Goal: Task Accomplishment & Management: Use online tool/utility

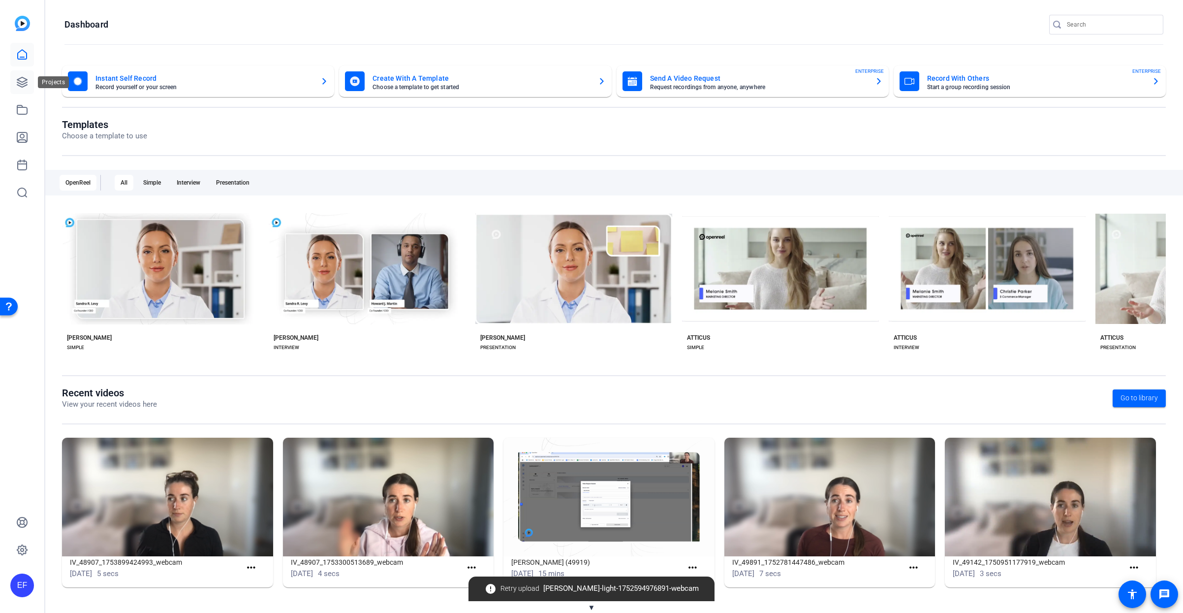
click at [22, 83] on icon at bounding box center [22, 82] width 12 height 12
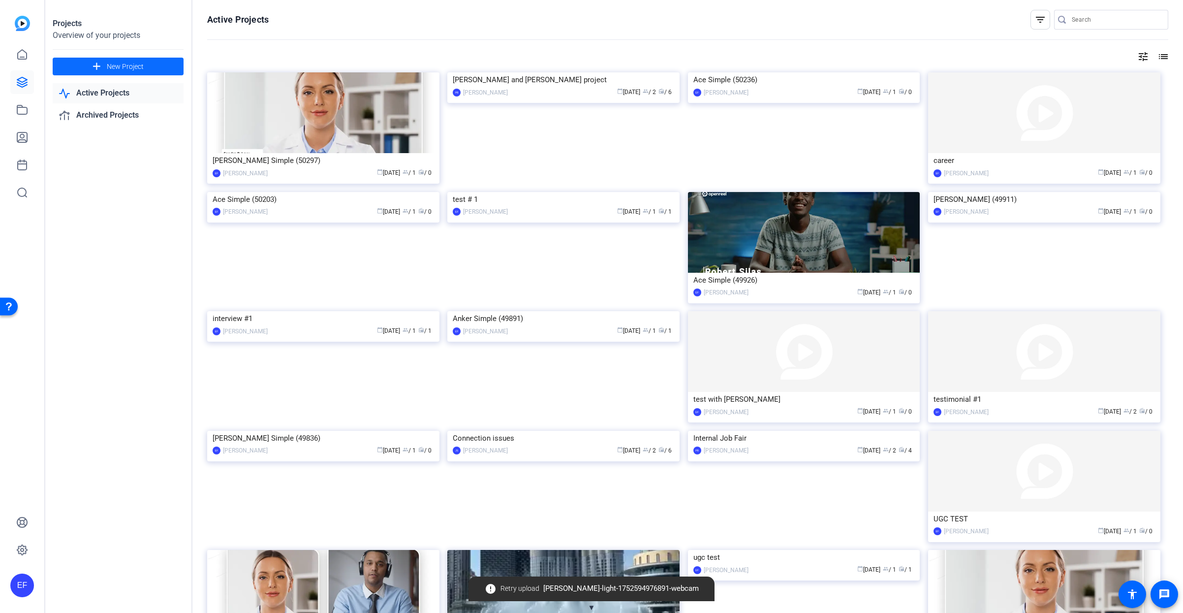
click at [148, 65] on span at bounding box center [118, 67] width 131 height 24
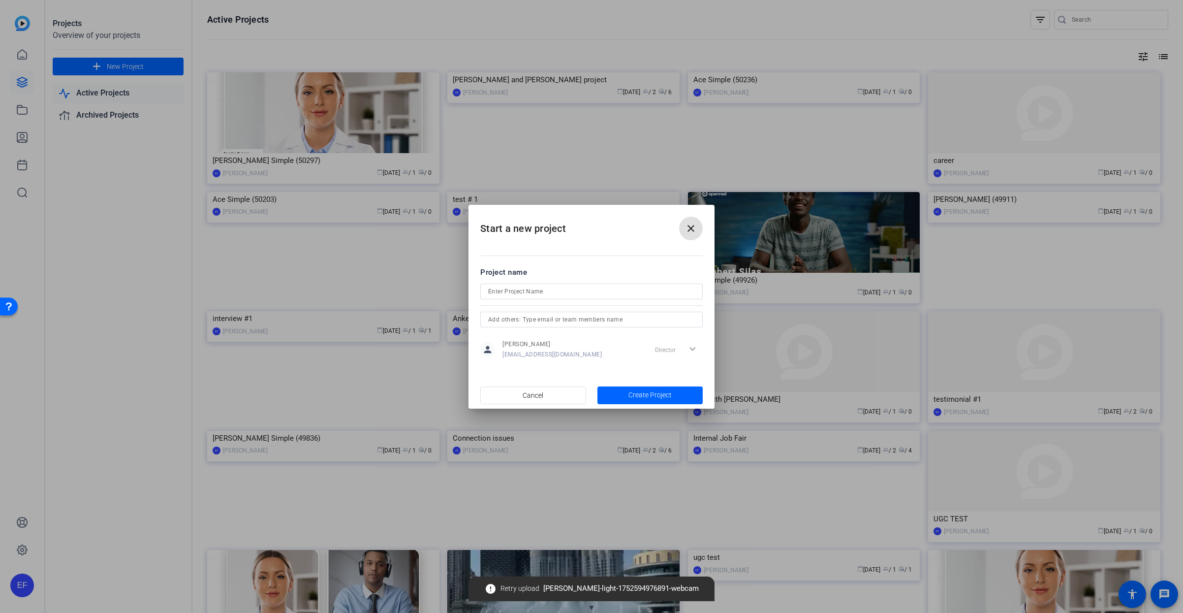
click at [603, 293] on input at bounding box center [591, 291] width 207 height 12
type input "amazon test"
click at [638, 395] on span "Create Project" at bounding box center [649, 395] width 43 height 10
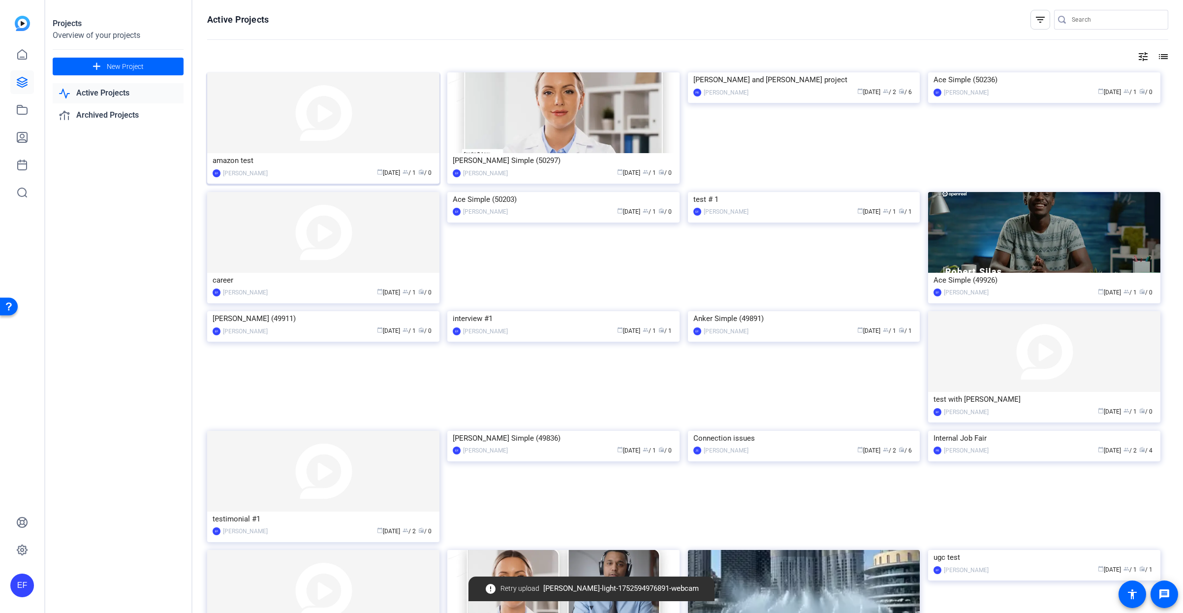
click at [253, 164] on div "amazon test" at bounding box center [323, 160] width 221 height 15
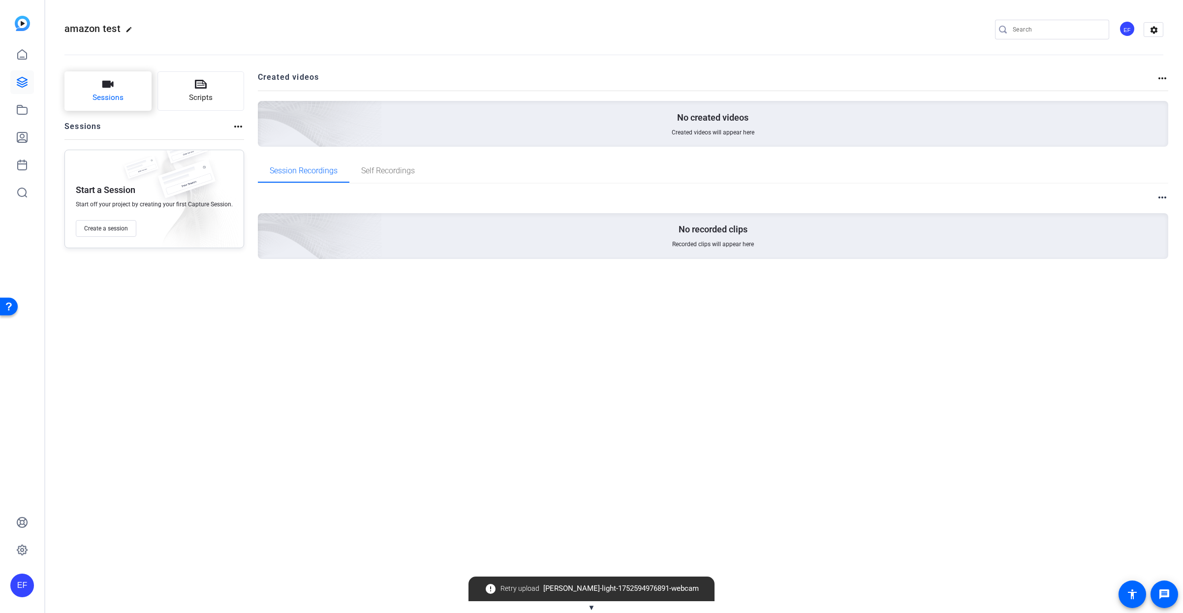
click at [121, 102] on span "Sessions" at bounding box center [108, 97] width 31 height 11
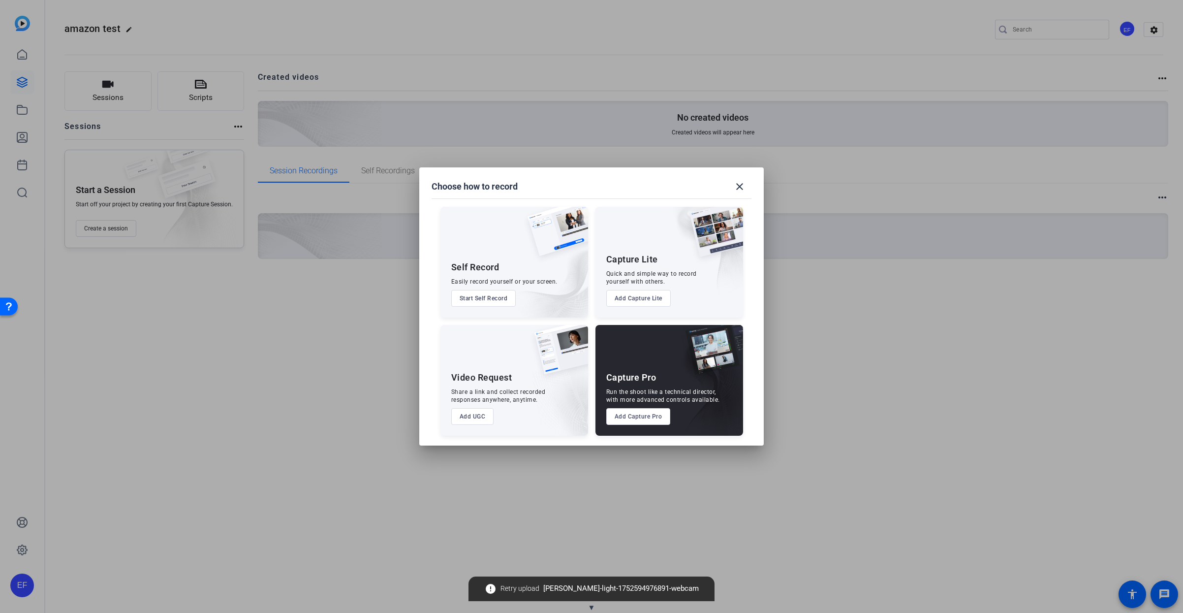
click at [480, 416] on button "Add UGC" at bounding box center [472, 416] width 43 height 17
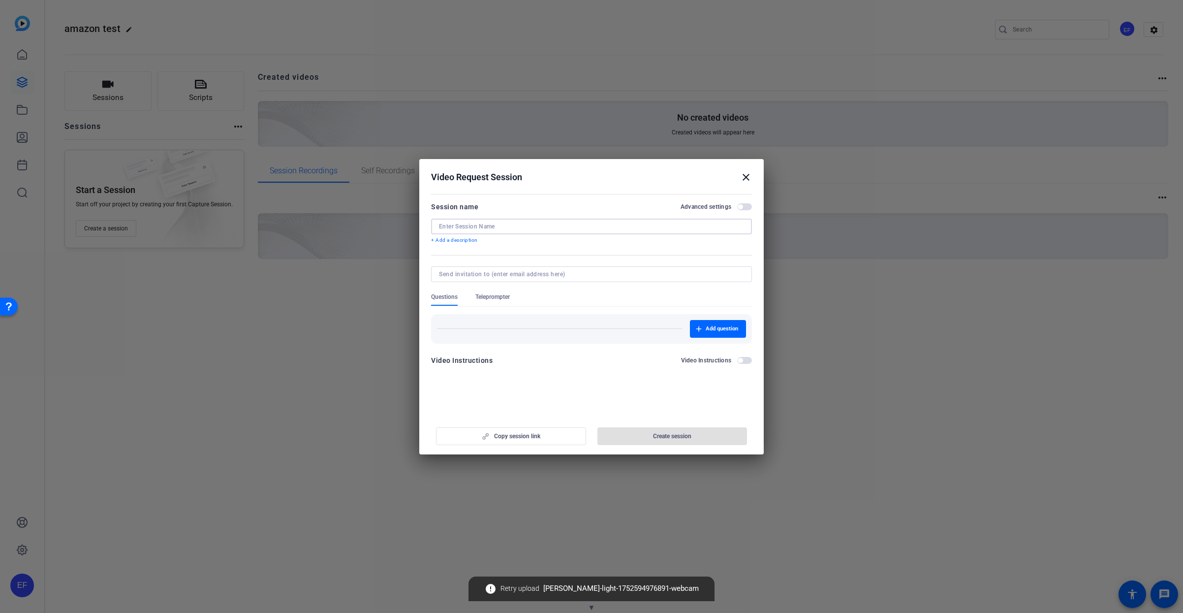
click at [495, 224] on input at bounding box center [591, 226] width 305 height 8
type input "soccer interview #1"
click at [704, 328] on span "button" at bounding box center [718, 329] width 56 height 24
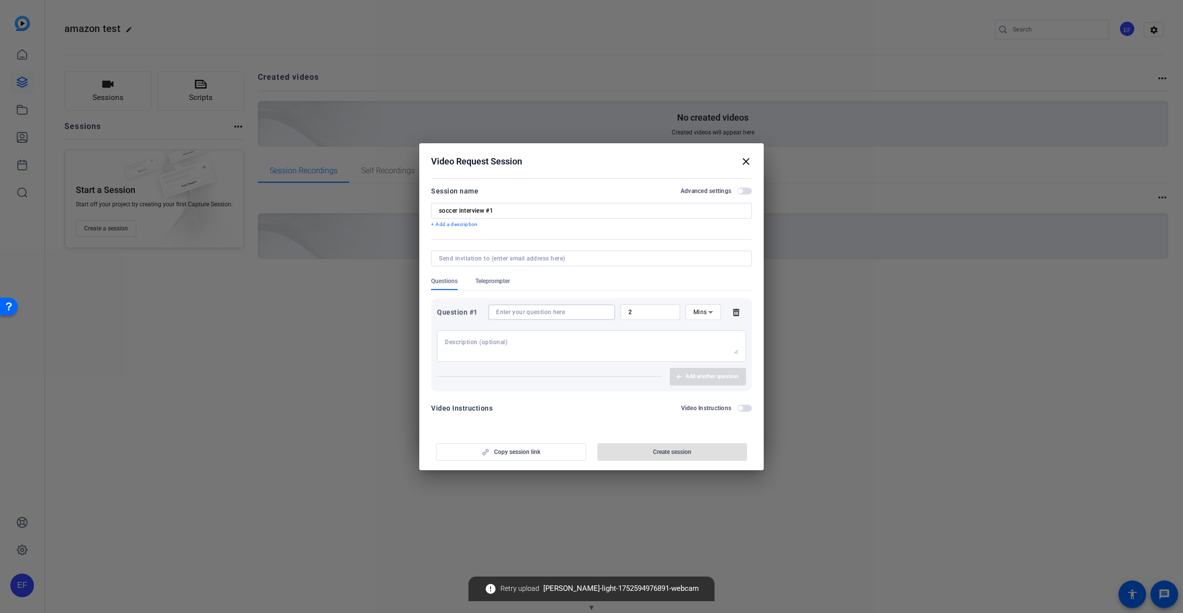
click at [529, 310] on input at bounding box center [551, 312] width 111 height 8
type input "what position do you play"
click at [734, 311] on icon at bounding box center [736, 312] width 6 height 7
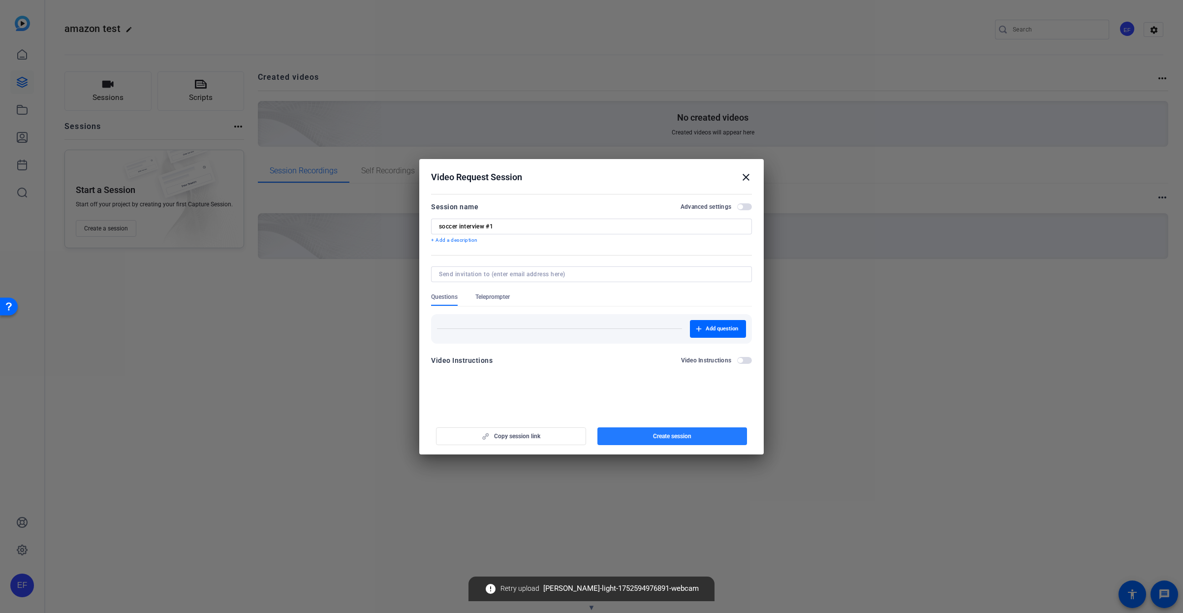
click at [637, 435] on span "button" at bounding box center [672, 436] width 150 height 24
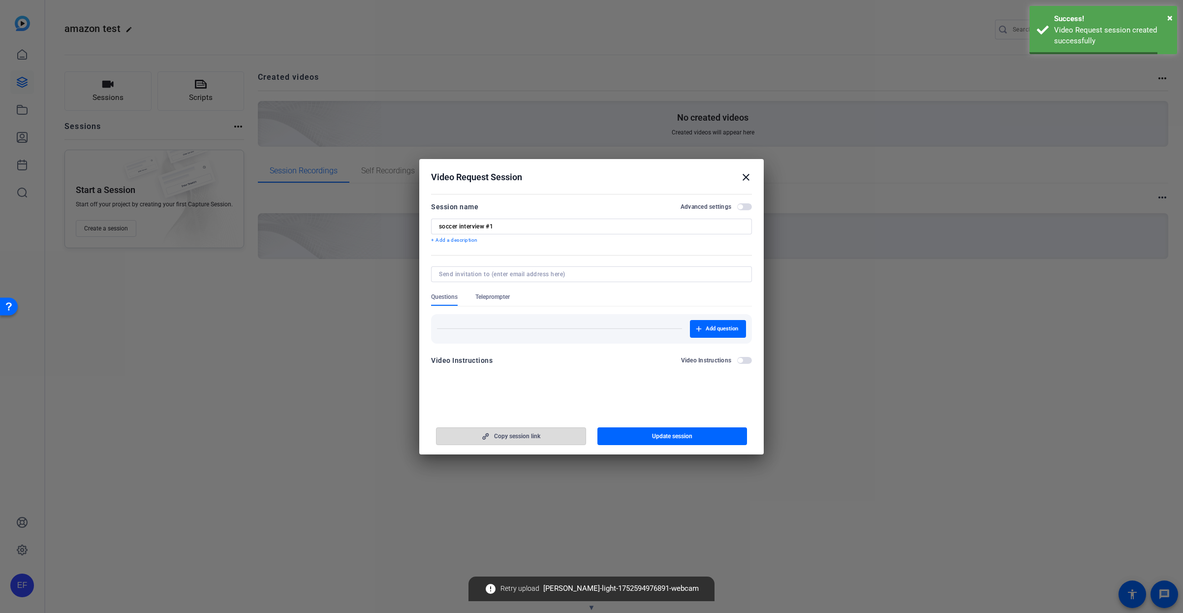
click at [537, 442] on span "button" at bounding box center [510, 436] width 149 height 24
click at [742, 174] on mat-icon "close" at bounding box center [746, 177] width 12 height 12
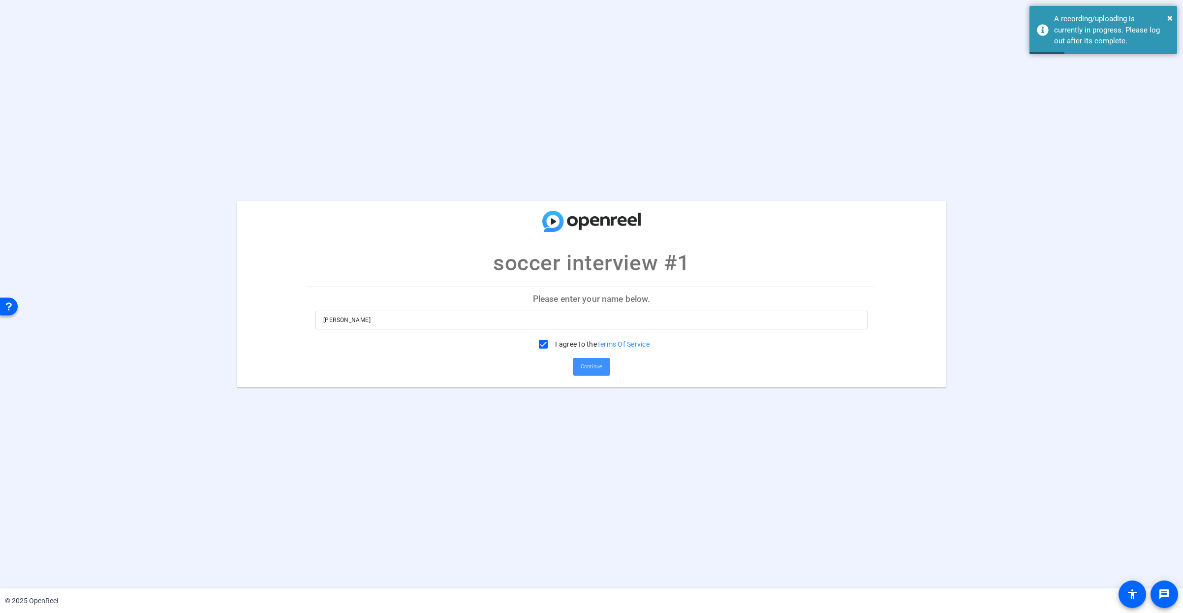
click at [590, 364] on span "Continue" at bounding box center [592, 366] width 22 height 15
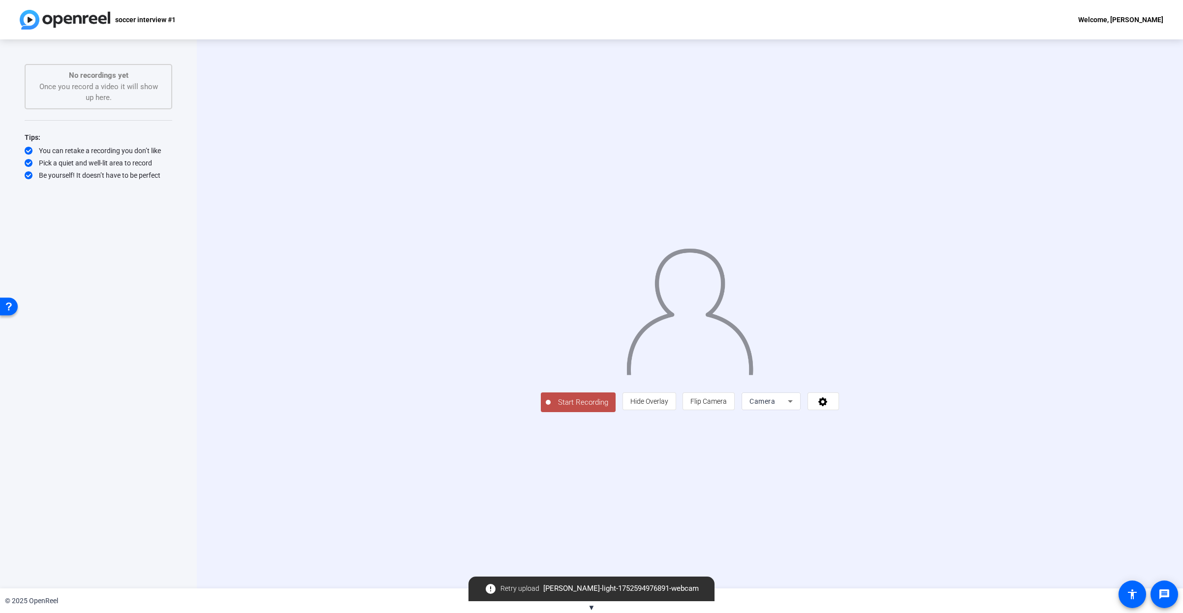
click at [551, 408] on span "Start Recording" at bounding box center [583, 402] width 65 height 11
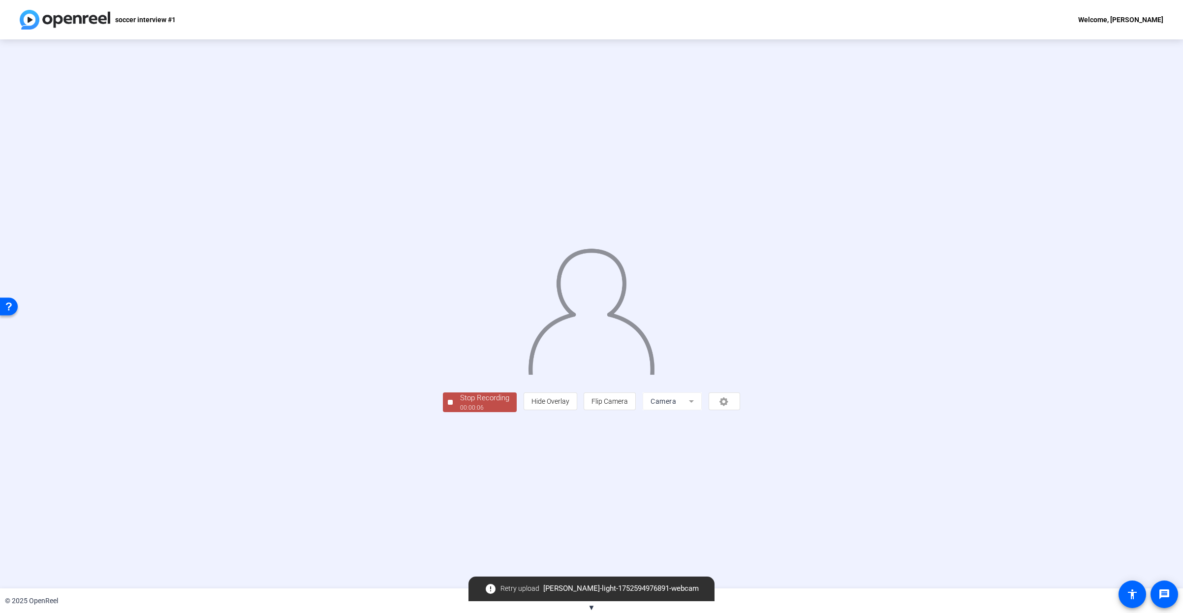
click at [460, 412] on div "00:00:06" at bounding box center [484, 407] width 49 height 9
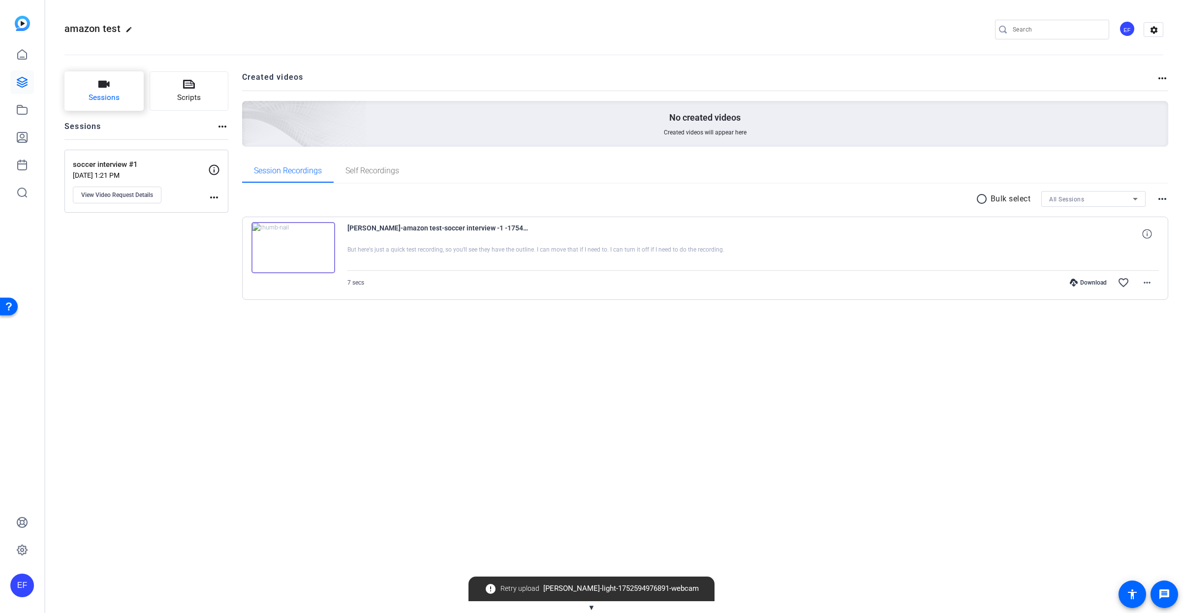
click at [121, 106] on button "Sessions" at bounding box center [103, 90] width 79 height 39
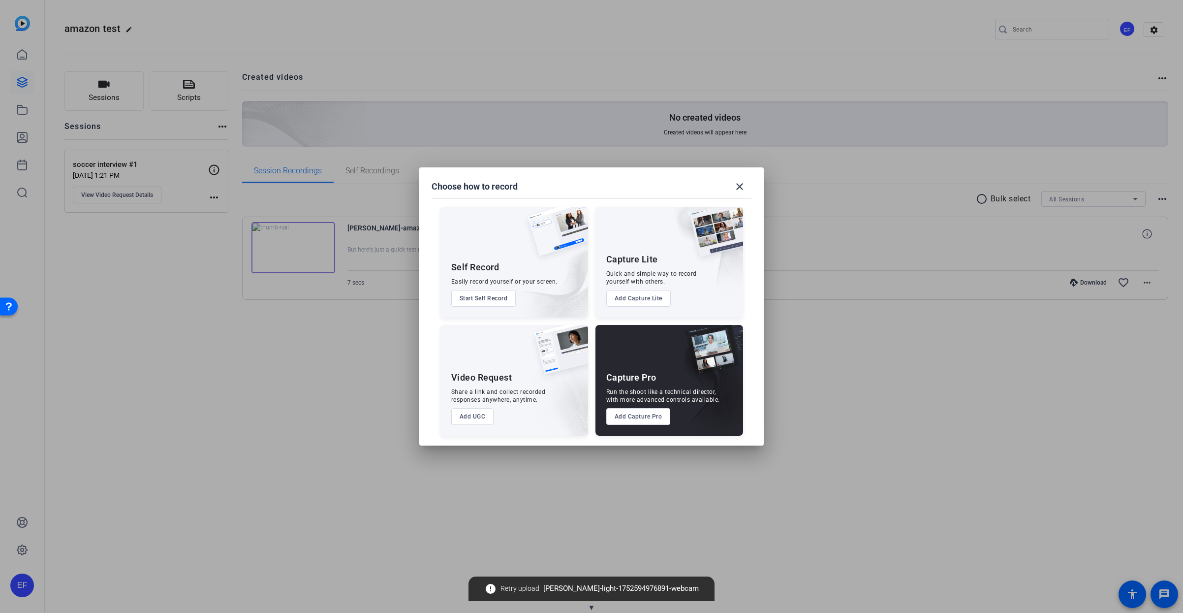
click at [644, 299] on button "Add Capture Lite" at bounding box center [638, 298] width 64 height 17
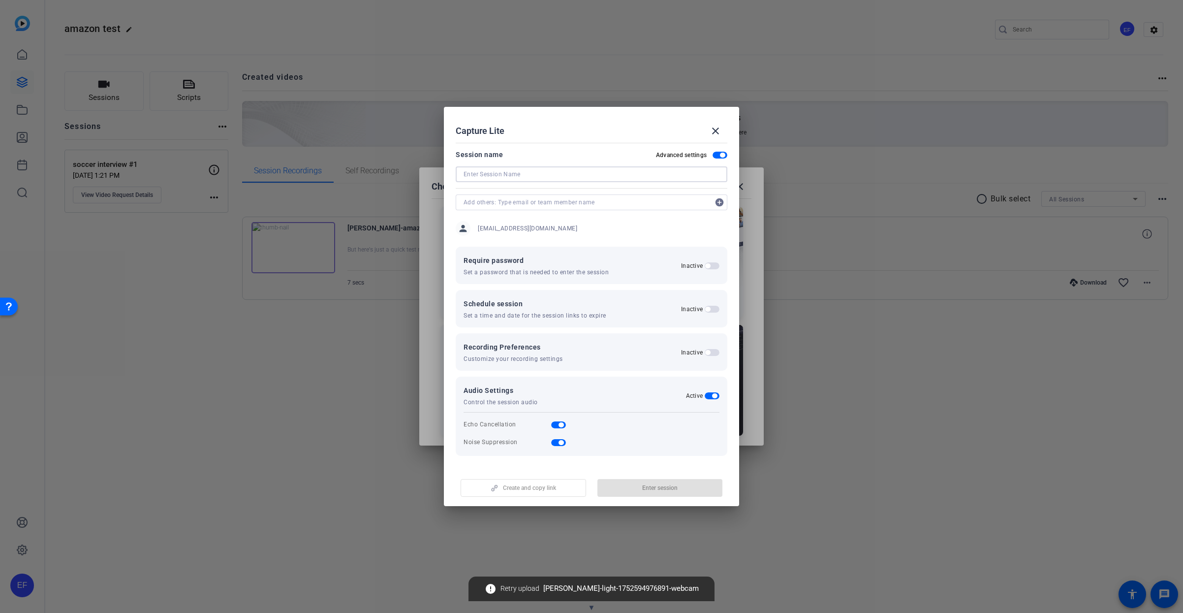
click at [505, 172] on input at bounding box center [592, 174] width 256 height 12
type input "group interview"
click at [677, 482] on span "button" at bounding box center [659, 488] width 125 height 24
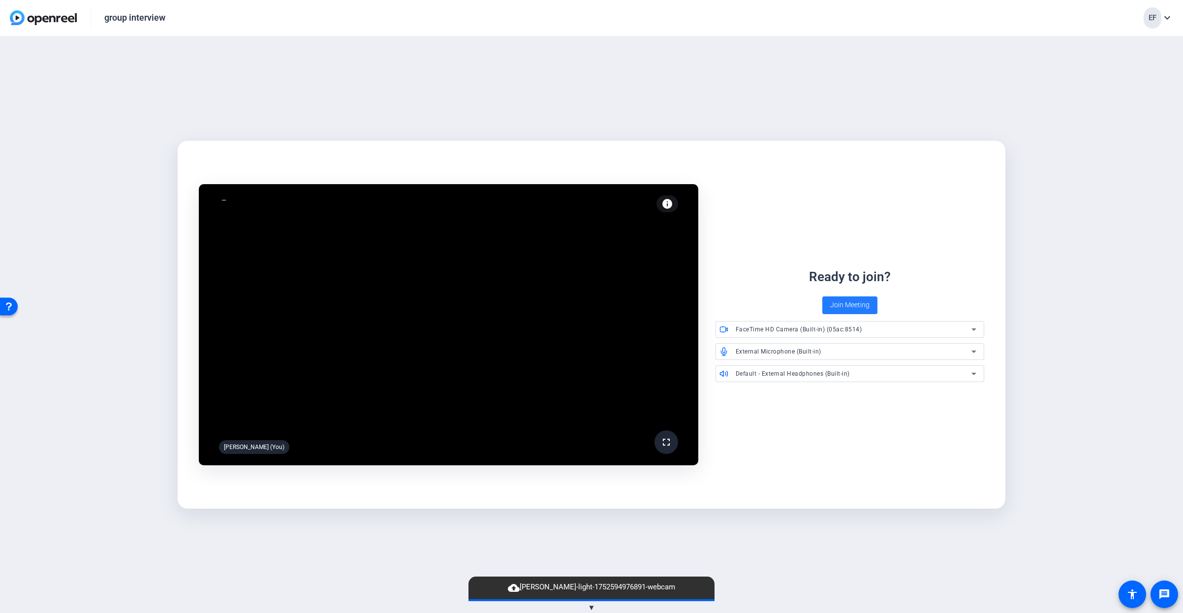
click at [853, 304] on span "Join Meeting" at bounding box center [849, 305] width 39 height 10
